Goal: Transaction & Acquisition: Obtain resource

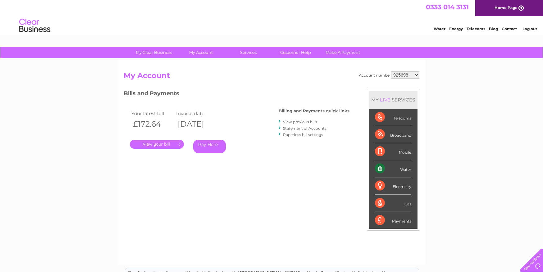
click at [397, 74] on select "925698 934462 934831 938572 941363 942374 952730 966731 966770 967205 971927 97…" at bounding box center [405, 74] width 28 height 7
select select "30322877"
click at [391, 71] on select "925698 934462 934831 938572 941363 942374 952730 966731 966770 967205 971927 97…" at bounding box center [405, 74] width 28 height 7
click at [297, 129] on link "Statement of Accounts" at bounding box center [304, 128] width 43 height 5
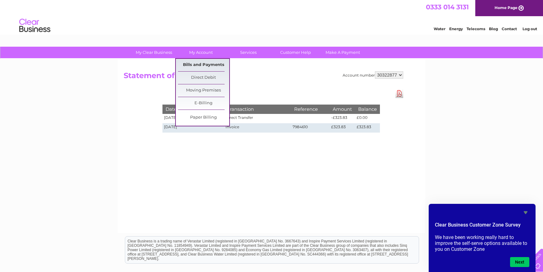
click at [196, 63] on link "Bills and Payments" at bounding box center [203, 65] width 51 height 12
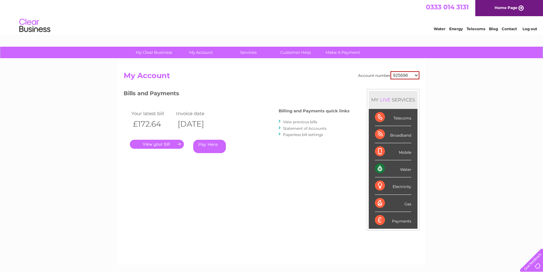
drag, startPoint x: 0, startPoint y: 0, endPoint x: 406, endPoint y: 75, distance: 412.5
click at [406, 75] on select "925698 934462 934831 938572 941363 942374 952730 966731 966770 967205 971927 97…" at bounding box center [404, 75] width 29 height 8
select select "30322877"
click at [390, 71] on select "925698 934462 934831 938572 941363 942374 952730 966731 966770 967205 971927 97…" at bounding box center [404, 75] width 29 height 8
click at [306, 121] on link "View previous bills" at bounding box center [300, 121] width 34 height 5
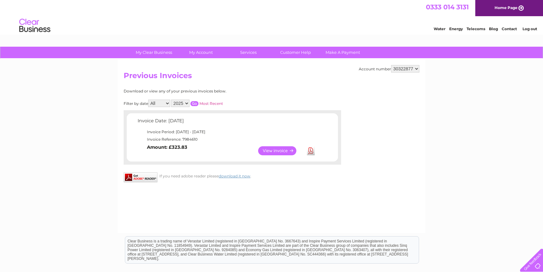
drag, startPoint x: 281, startPoint y: 149, endPoint x: 246, endPoint y: 150, distance: 35.4
click at [281, 149] on link "View" at bounding box center [281, 150] width 46 height 9
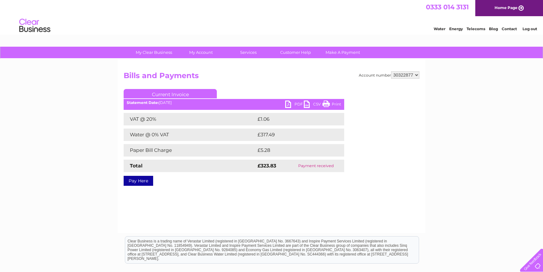
click at [287, 103] on link "PDF" at bounding box center [294, 104] width 19 height 9
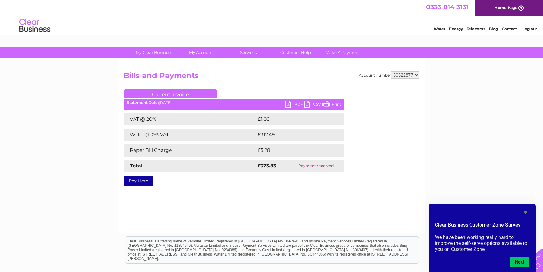
drag, startPoint x: 520, startPoint y: 259, endPoint x: 520, endPoint y: 256, distance: 3.7
click at [520, 259] on button "Next" at bounding box center [519, 262] width 19 height 10
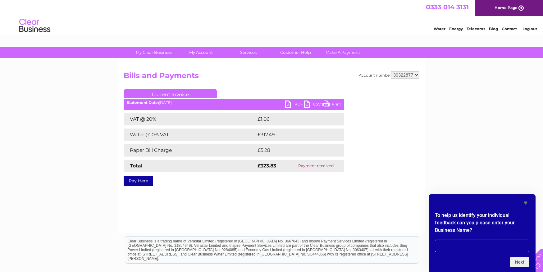
click at [528, 26] on li "Log out" at bounding box center [530, 29] width 19 height 8
click at [528, 29] on link "Log out" at bounding box center [530, 28] width 15 height 5
